Goal: Transaction & Acquisition: Purchase product/service

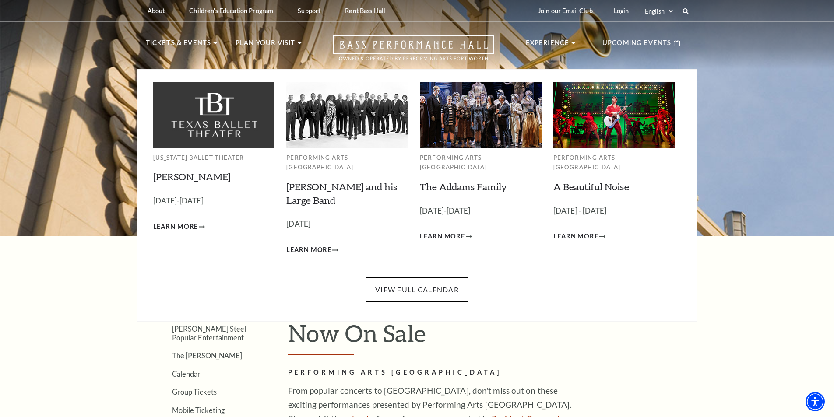
click at [640, 36] on div "Upcoming Events" at bounding box center [641, 43] width 95 height 25
click at [470, 130] on img at bounding box center [481, 114] width 122 height 65
click at [463, 183] on link "The Addams Family" at bounding box center [463, 187] width 87 height 12
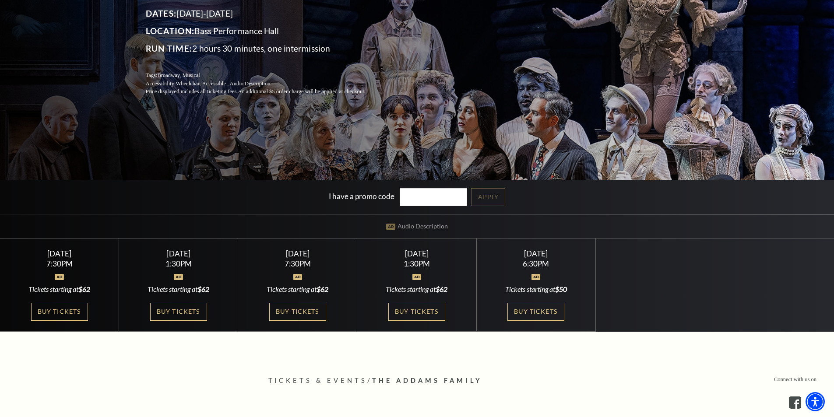
scroll to position [175, 0]
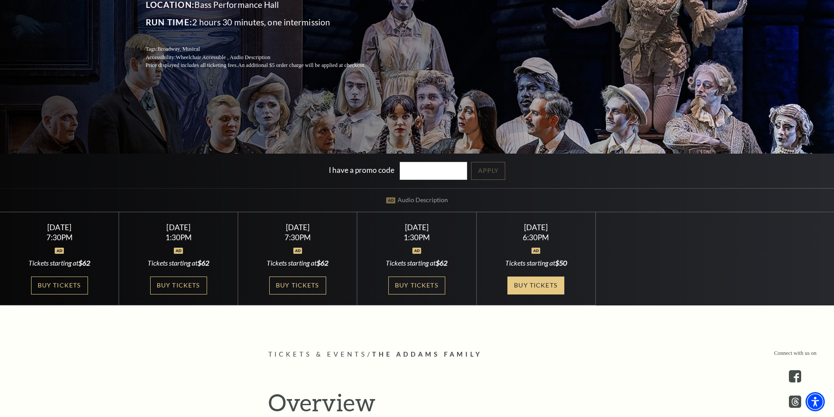
click at [542, 287] on link "Buy Tickets" at bounding box center [535, 286] width 57 height 18
click at [544, 292] on link "Buy Tickets" at bounding box center [535, 286] width 57 height 18
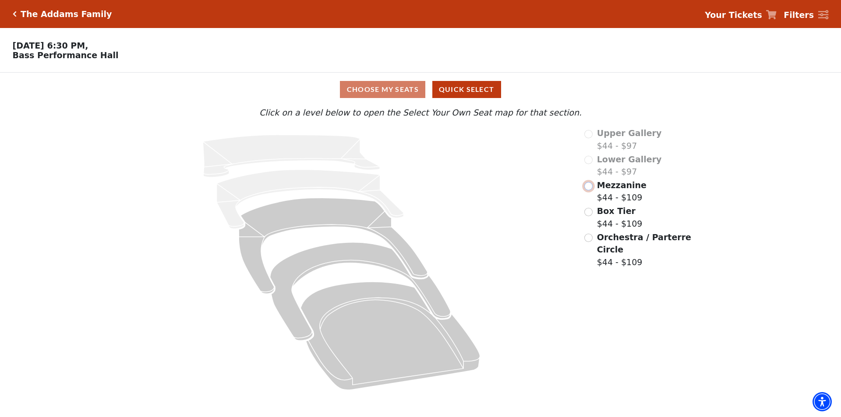
click at [588, 190] on input "Mezzanine$44 - $109\a" at bounding box center [588, 186] width 8 height 8
click at [389, 95] on div "Choose My Seats Quick Select" at bounding box center [420, 89] width 630 height 17
click at [476, 92] on button "Quick Select" at bounding box center [466, 89] width 69 height 17
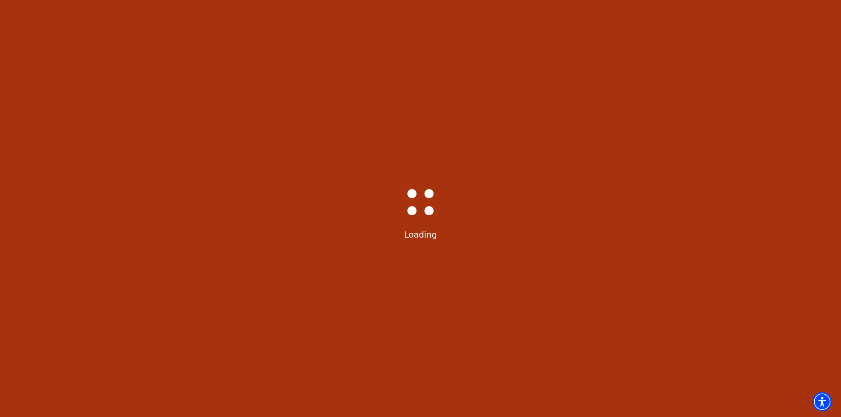
select select "6294"
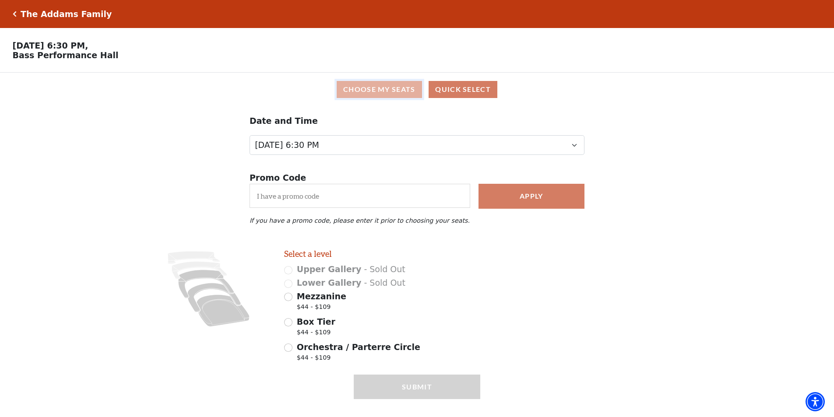
click at [354, 91] on button "Choose My Seats" at bounding box center [379, 89] width 85 height 17
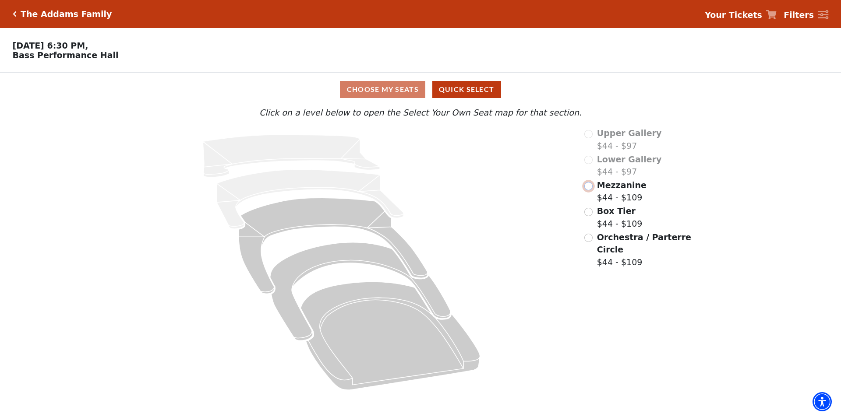
click at [588, 187] on input "Mezzanine$44 - $109\a" at bounding box center [588, 186] width 8 height 8
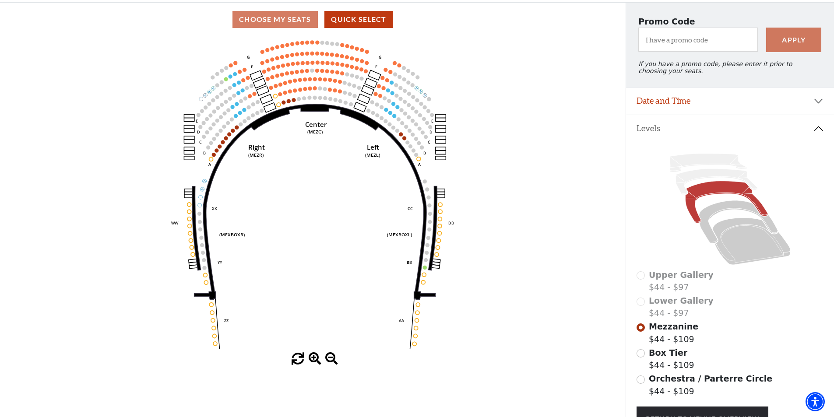
scroll to position [84, 0]
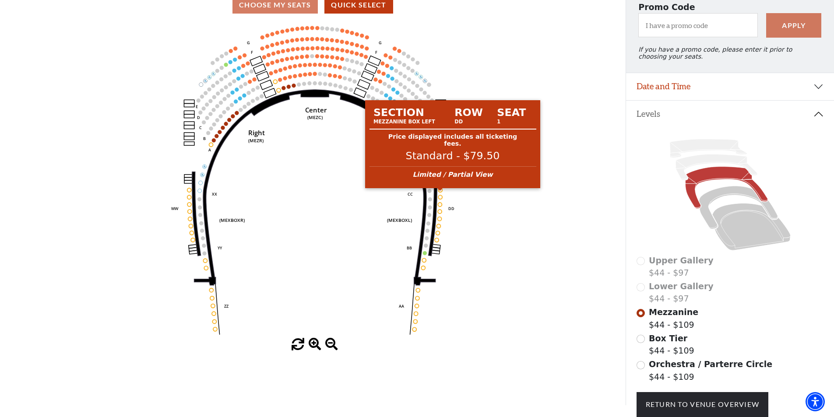
click at [440, 192] on circle at bounding box center [441, 190] width 4 height 4
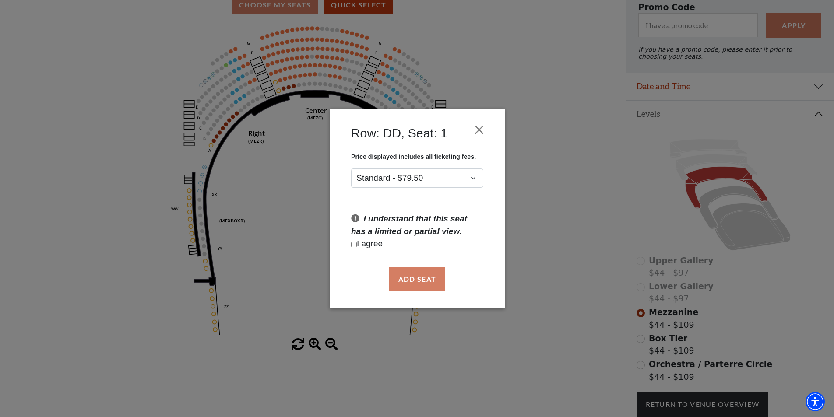
click at [268, 223] on div "Row: DD, Seat: 1 Price displayed includes all ticketing fees. Standard - $79.50…" at bounding box center [417, 208] width 834 height 417
click at [479, 133] on button "Close" at bounding box center [479, 129] width 17 height 17
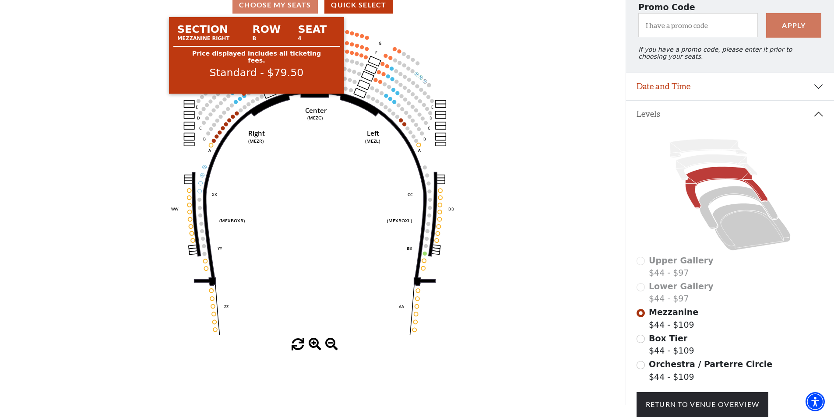
click at [325, 184] on icon "Center (MEZC) Right (MEZR) Left (MEZL) (MEXBOXR) (MEXBOXL) XX WW CC DD YY BB ZZ…" at bounding box center [312, 180] width 563 height 317
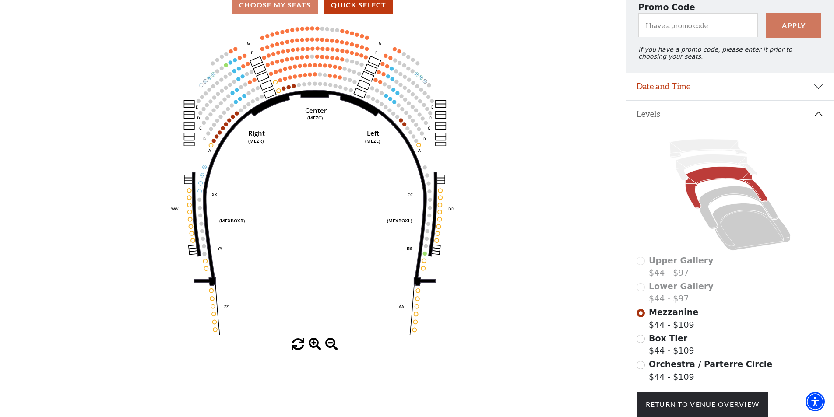
scroll to position [128, 0]
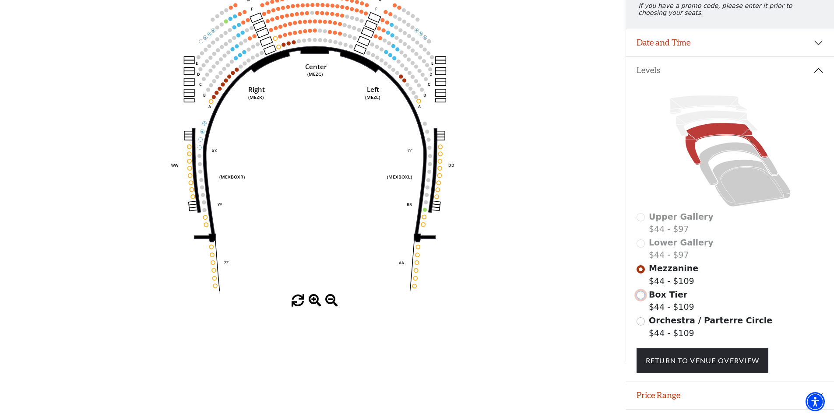
click at [641, 299] on input "Box Tier$44 - $109\a" at bounding box center [641, 295] width 8 height 8
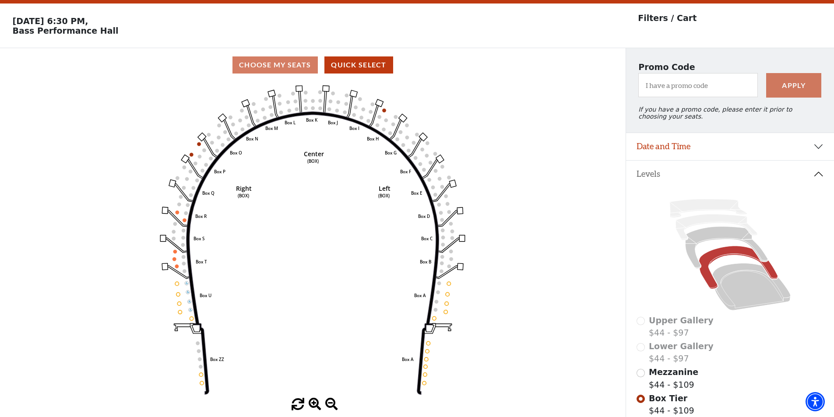
scroll to position [41, 0]
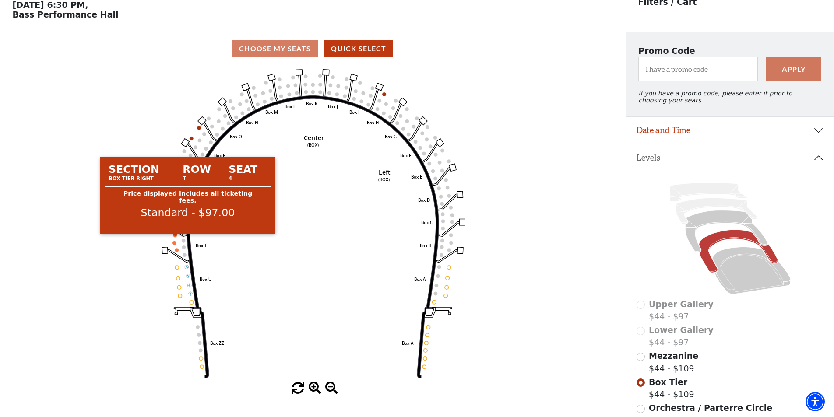
click at [175, 237] on circle at bounding box center [175, 236] width 4 height 4
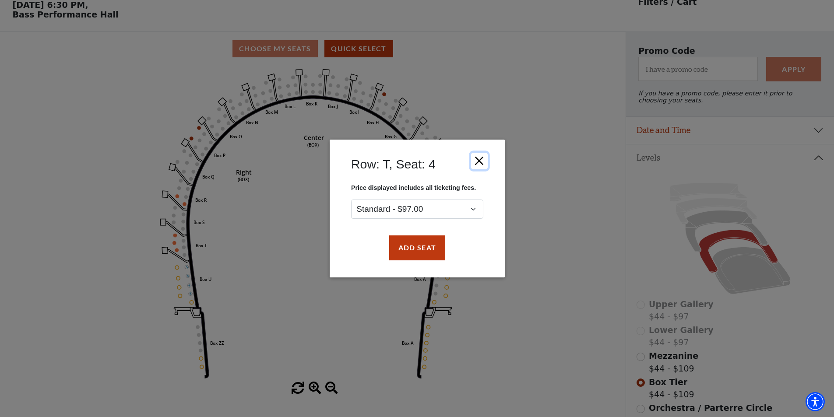
drag, startPoint x: 477, startPoint y: 163, endPoint x: 396, endPoint y: 170, distance: 81.3
click at [476, 163] on button "Close" at bounding box center [479, 161] width 17 height 17
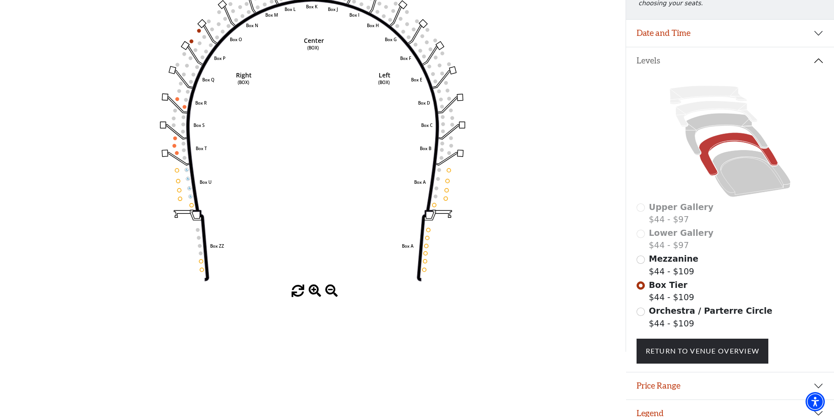
scroll to position [154, 0]
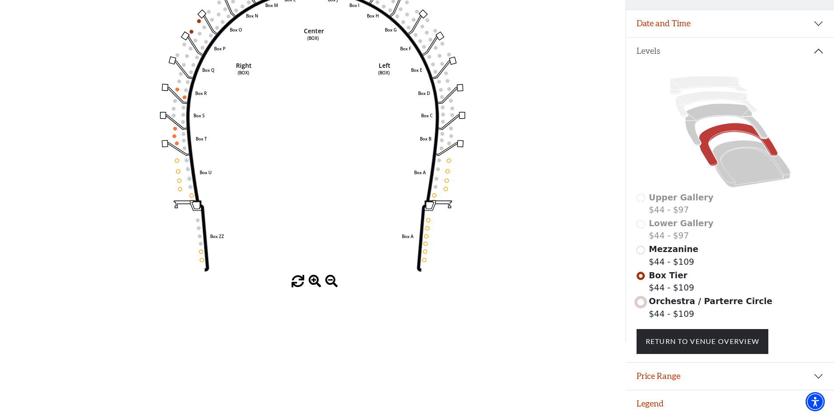
click at [642, 302] on input "Orchestra / Parterre Circle$44 - $109\a" at bounding box center [641, 302] width 8 height 8
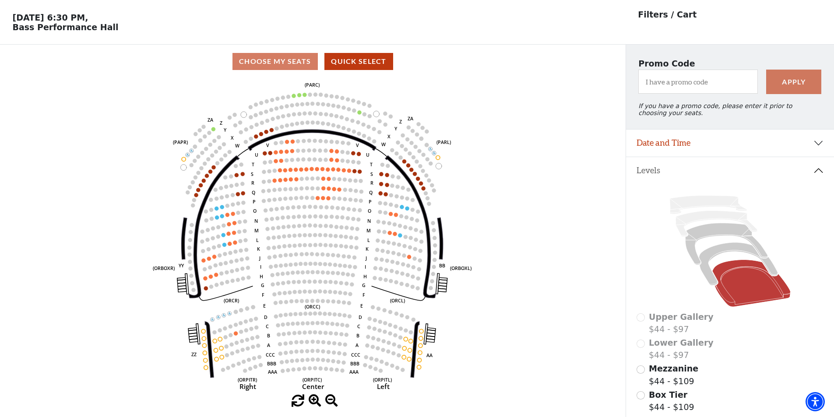
scroll to position [44, 0]
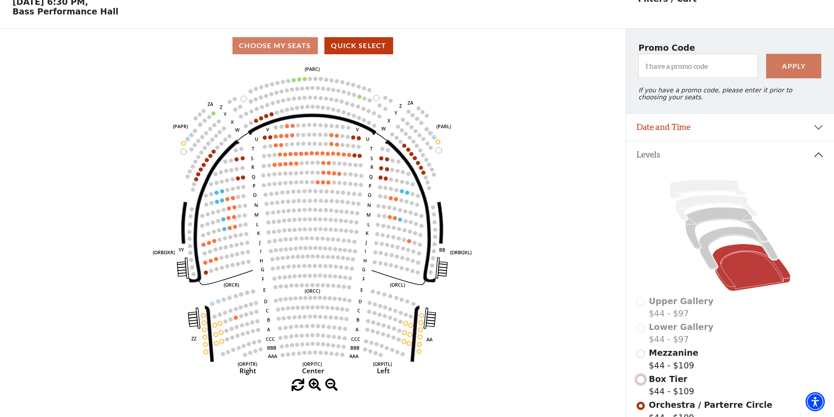
click at [642, 384] on input "Box Tier$44 - $109\a" at bounding box center [641, 380] width 8 height 8
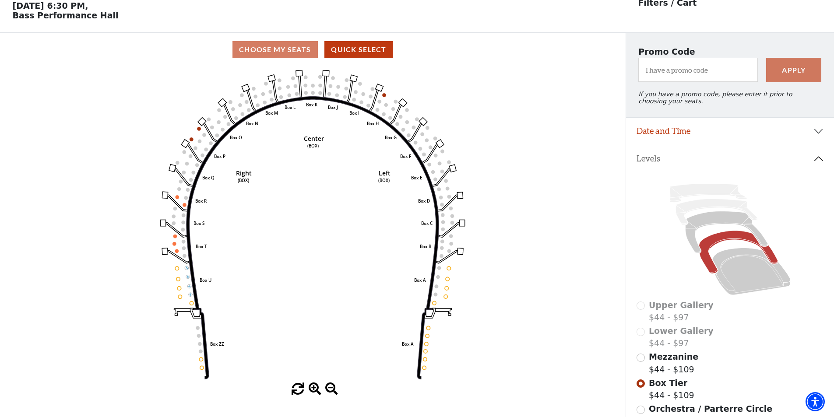
scroll to position [41, 0]
